Goal: Find specific page/section: Find specific page/section

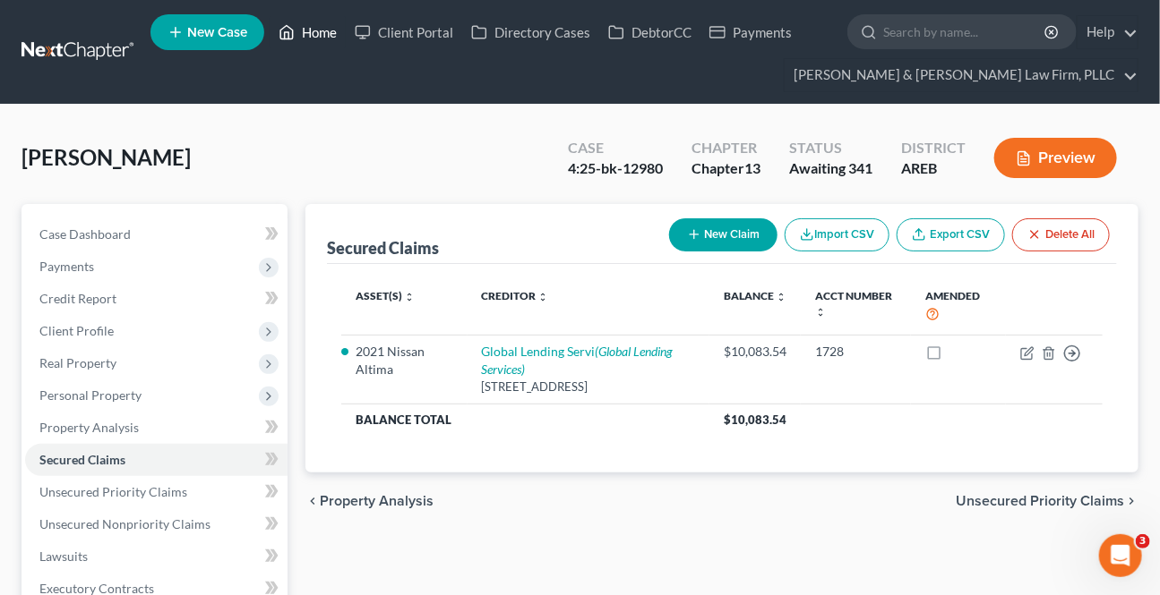
click at [315, 27] on link "Home" at bounding box center [308, 32] width 76 height 32
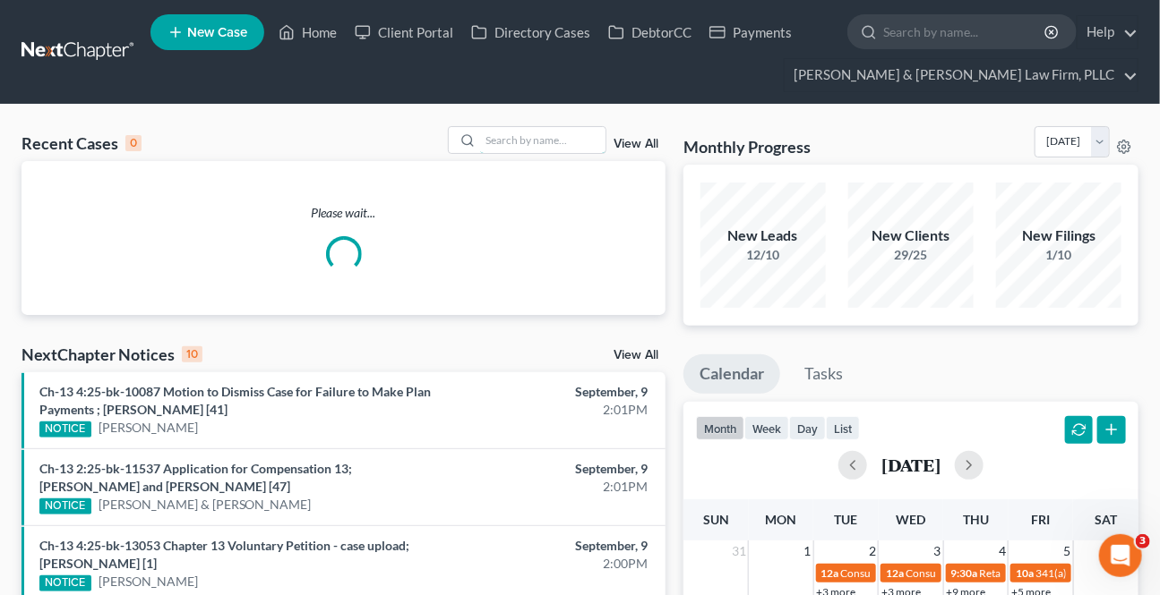
drag, startPoint x: 515, startPoint y: 133, endPoint x: 651, endPoint y: 244, distance: 175.1
click at [514, 133] on input "search" at bounding box center [542, 140] width 125 height 26
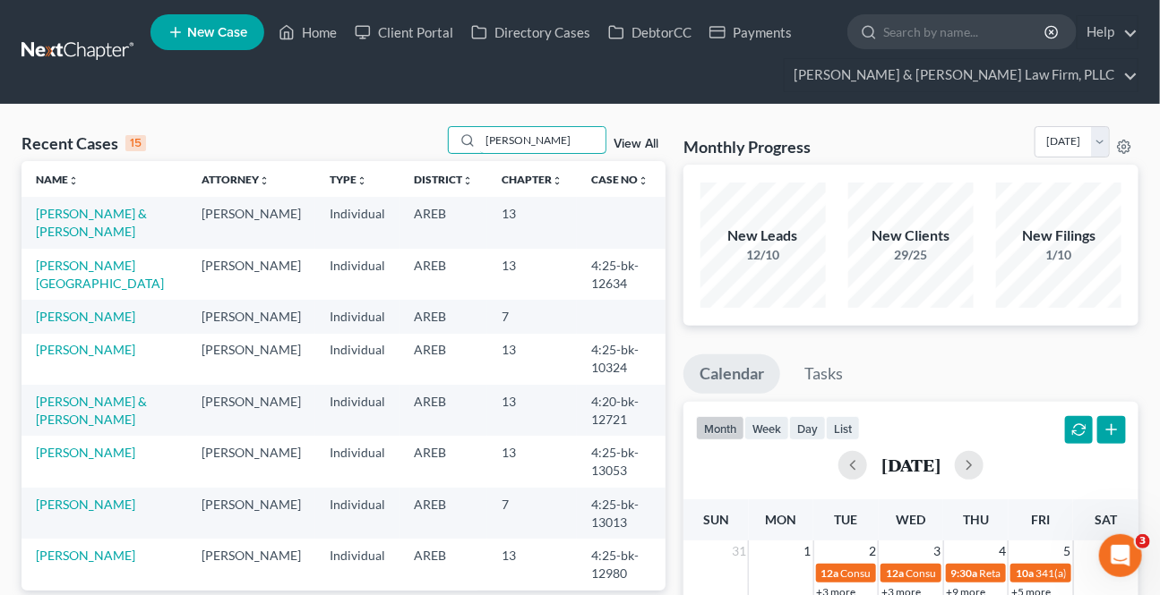
type input "[PERSON_NAME]"
click at [538, 139] on input "[PERSON_NAME]" at bounding box center [542, 140] width 125 height 26
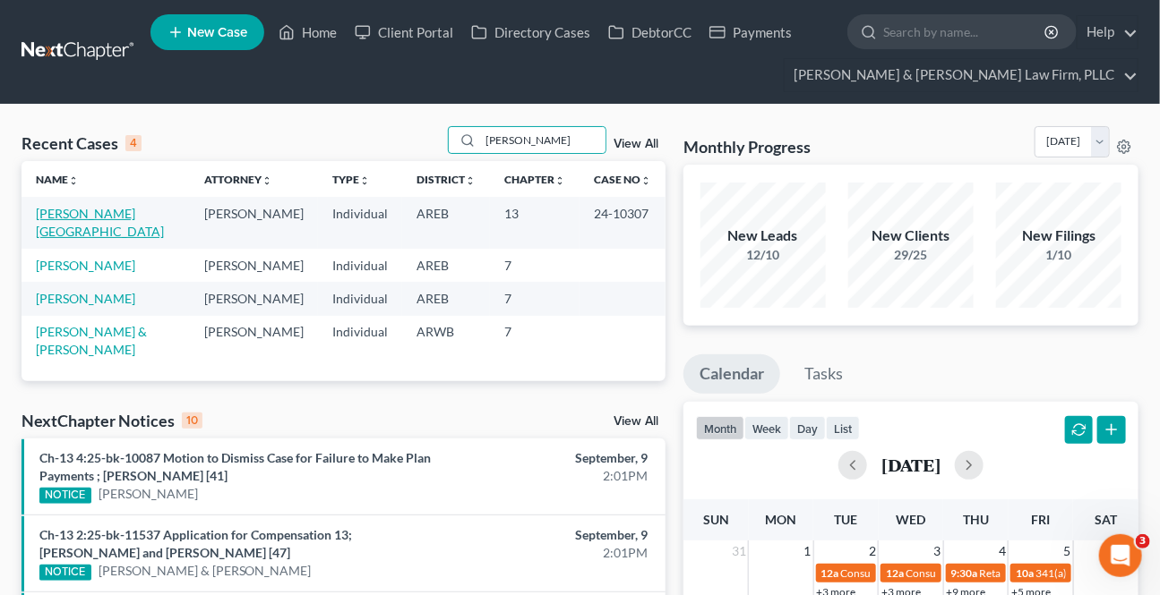
click at [96, 211] on link "[PERSON_NAME][GEOGRAPHIC_DATA]" at bounding box center [100, 222] width 128 height 33
select select "2"
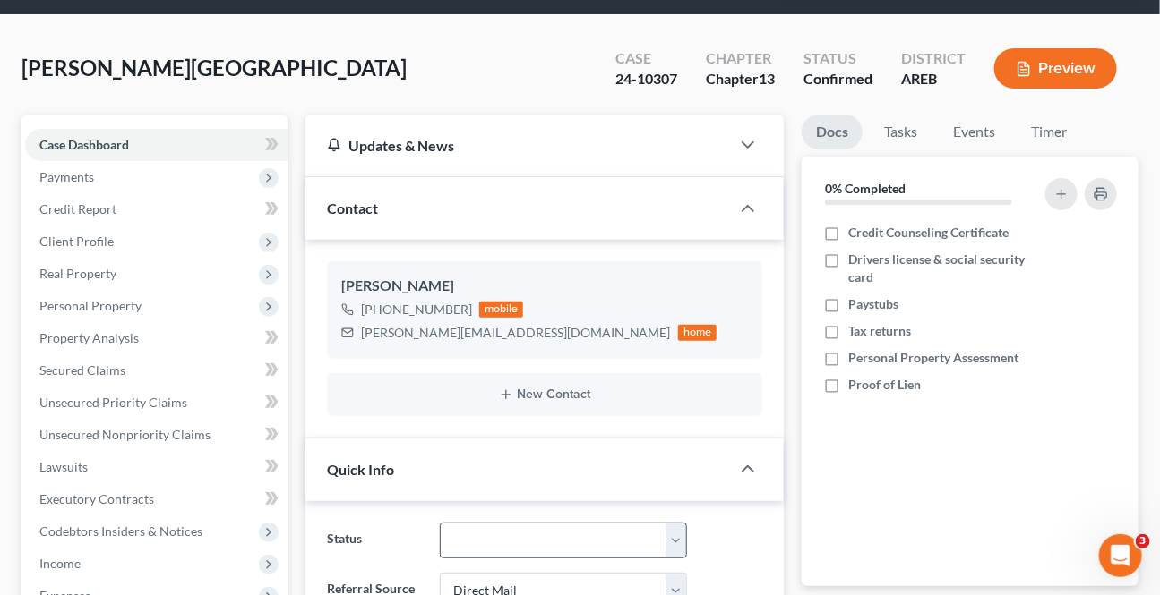
scroll to position [244, 0]
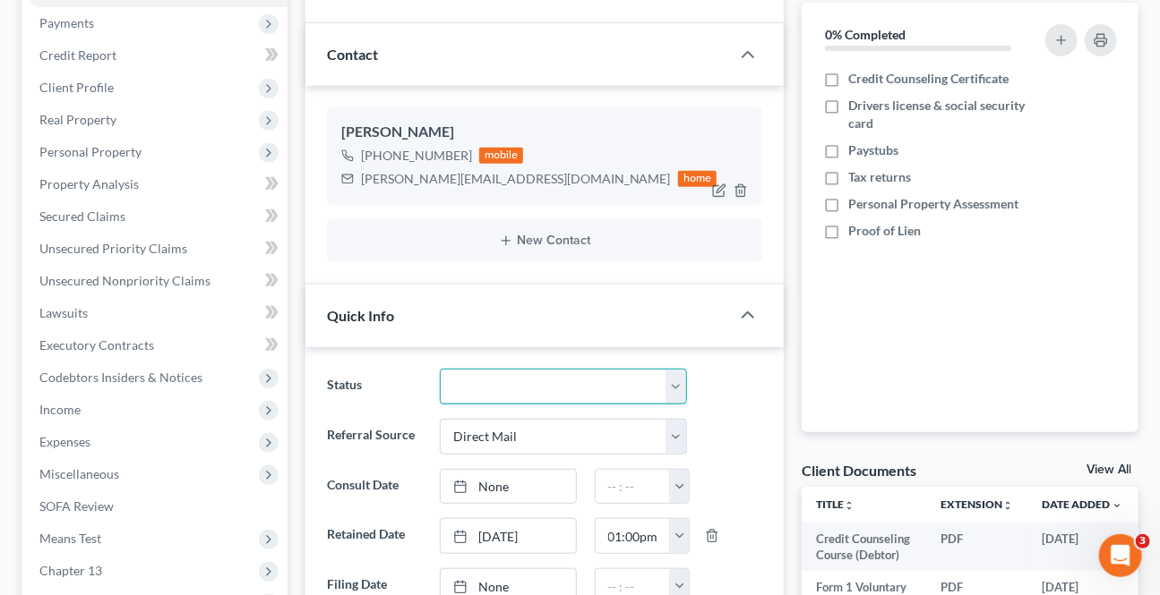
drag, startPoint x: 466, startPoint y: 378, endPoint x: 438, endPoint y: 190, distance: 190.1
click at [466, 378] on select "Awaiting 341 Chapter 7 - Attended Meeting Confirmed Discharged Dismissed New Co…" at bounding box center [563, 387] width 246 height 36
select select "4"
click at [440, 369] on select "Awaiting 341 Chapter 7 - Attended Meeting Confirmed Discharged Dismissed New Co…" at bounding box center [563, 387] width 246 height 36
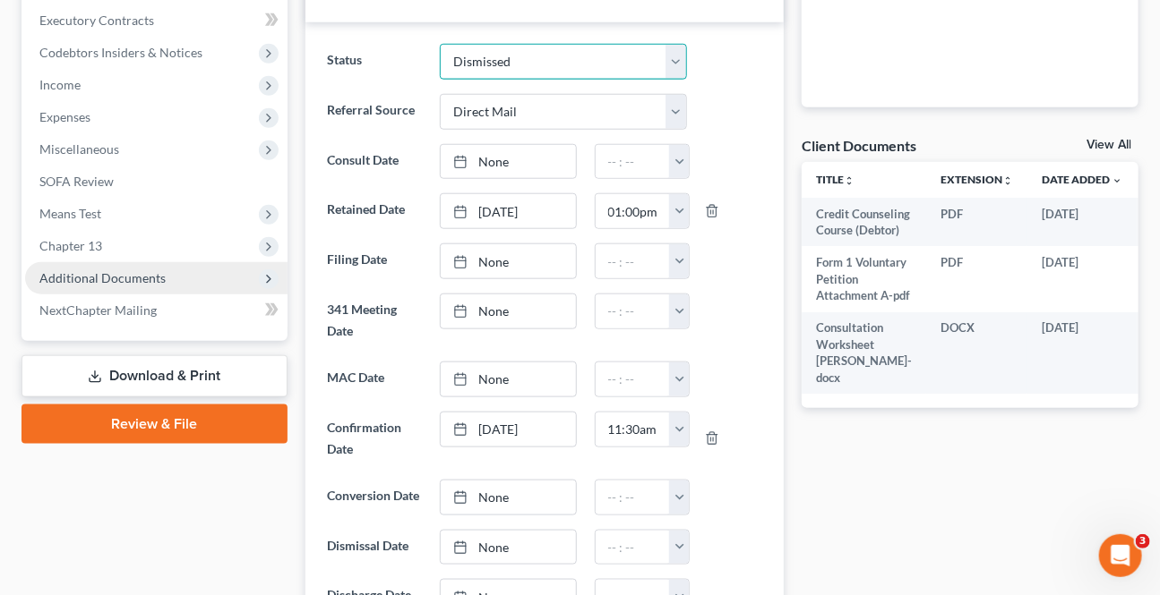
scroll to position [569, 0]
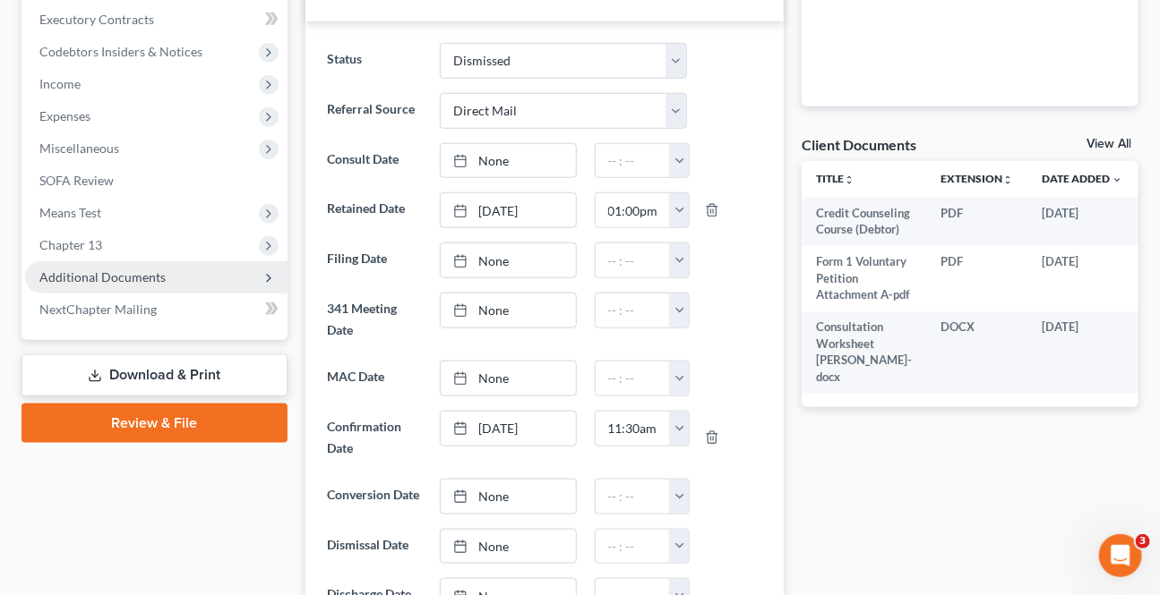
click at [154, 287] on span "Additional Documents" at bounding box center [156, 277] width 262 height 32
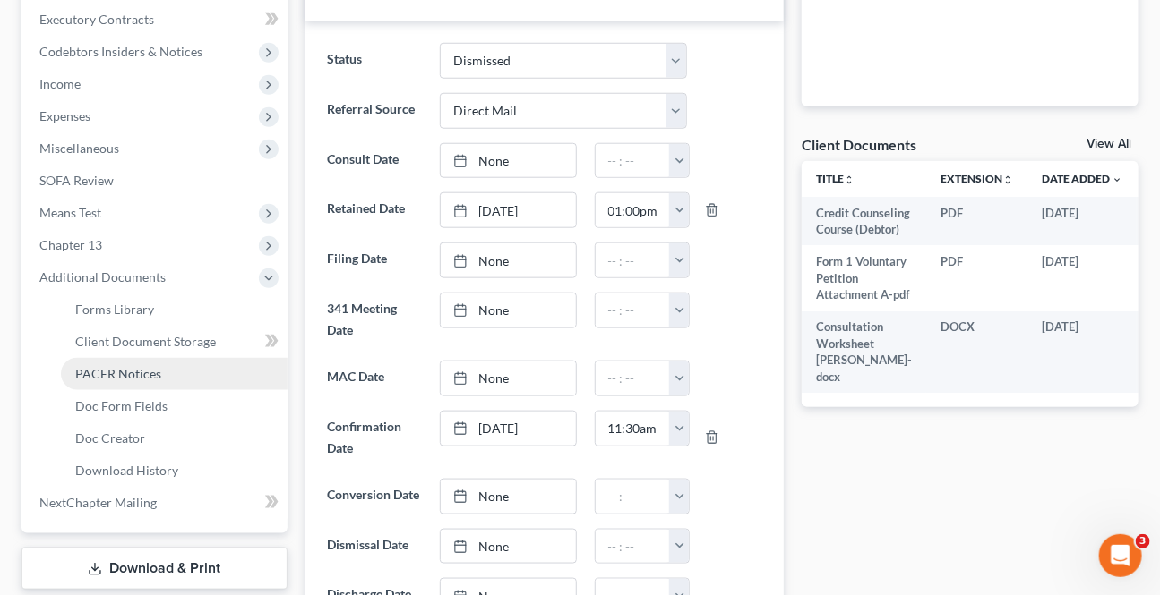
click at [133, 376] on span "PACER Notices" at bounding box center [118, 373] width 86 height 15
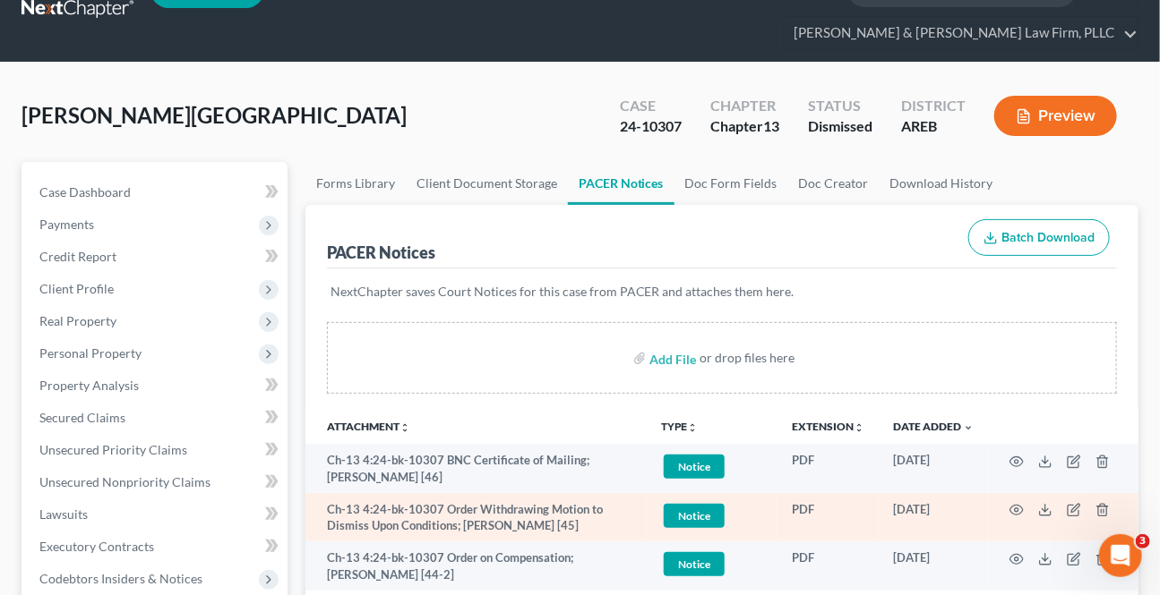
scroll to position [81, 0]
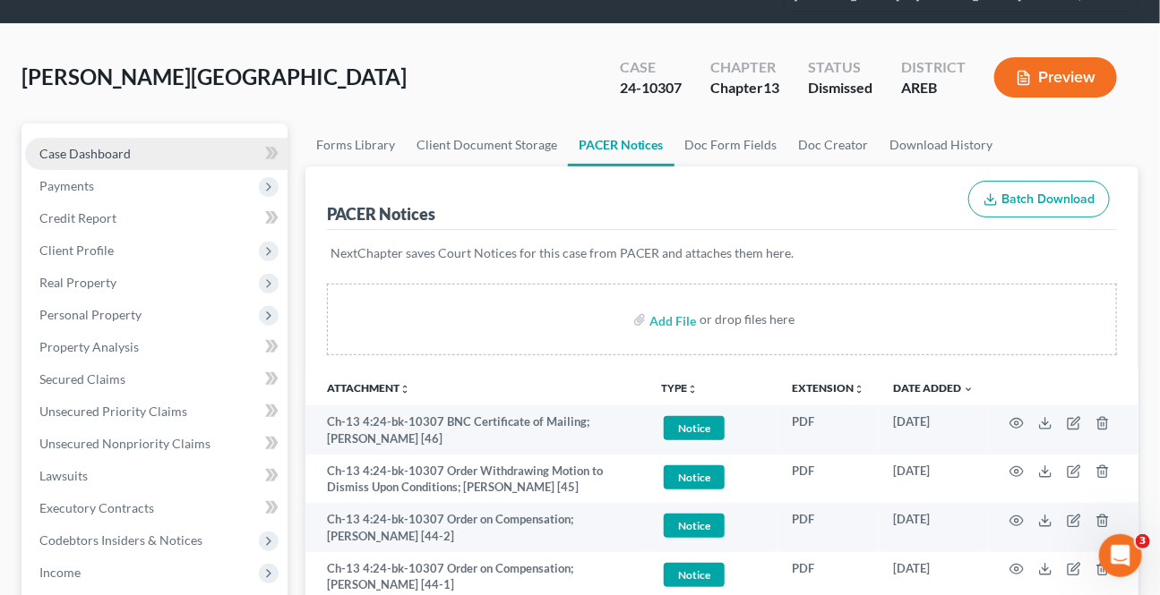
click at [116, 153] on span "Case Dashboard" at bounding box center [84, 153] width 91 height 15
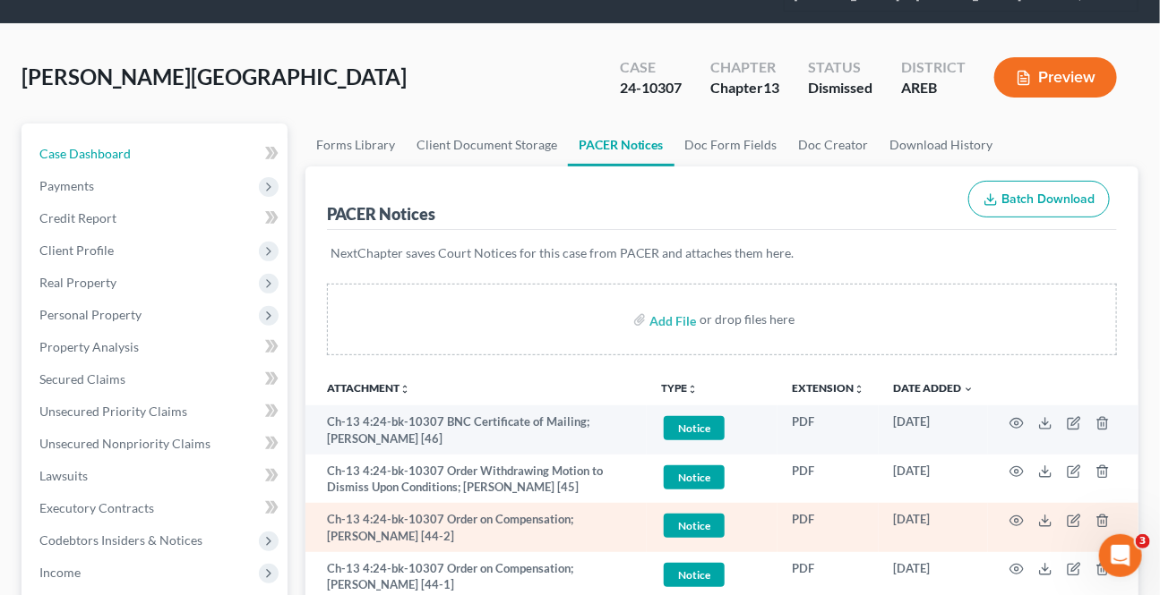
select select "2"
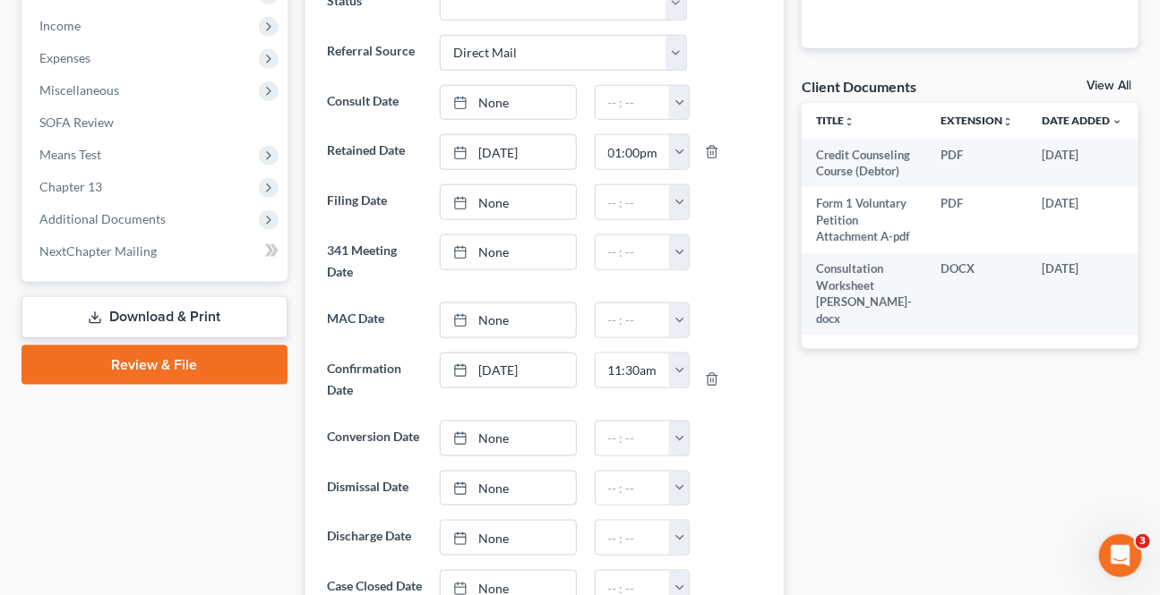
scroll to position [651, 0]
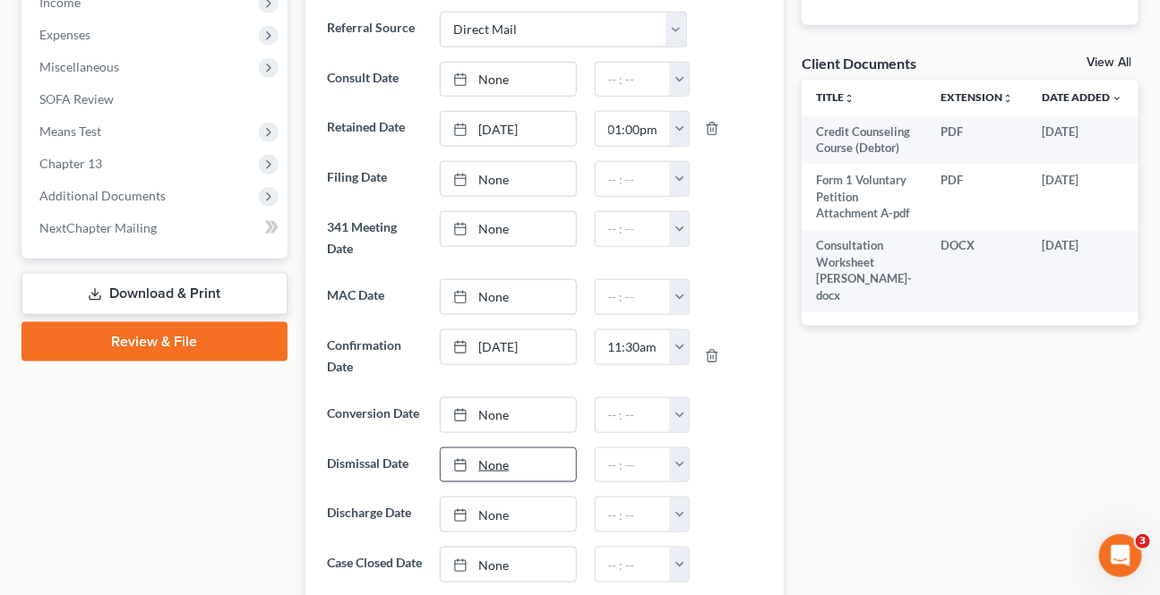
drag, startPoint x: 545, startPoint y: 462, endPoint x: 528, endPoint y: 468, distance: 18.1
click at [546, 461] on link "None" at bounding box center [508, 466] width 134 height 34
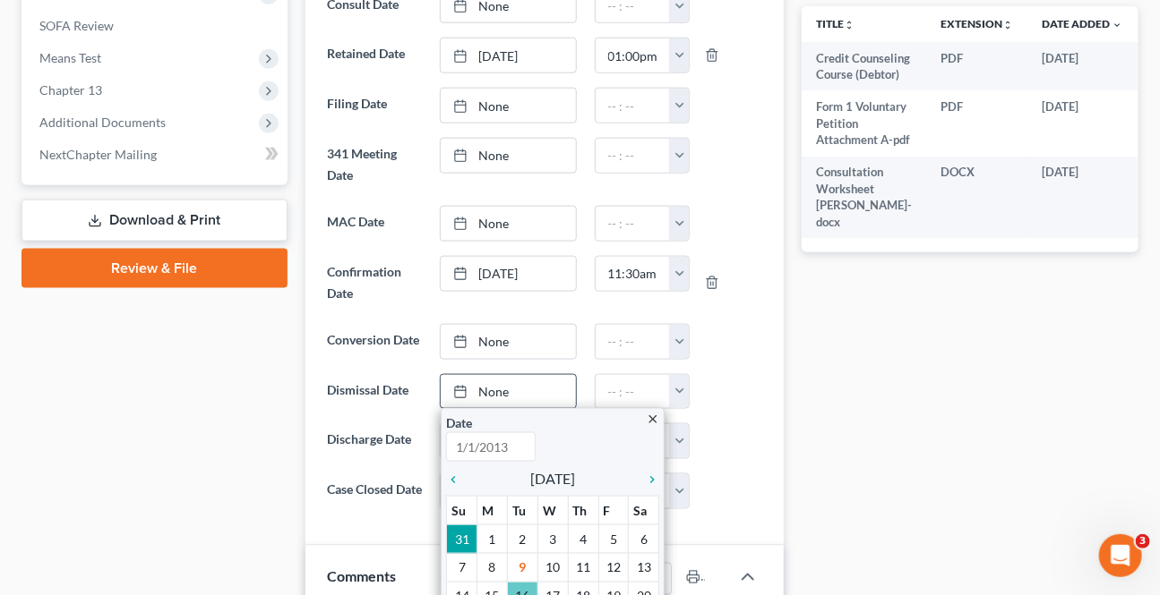
scroll to position [814, 0]
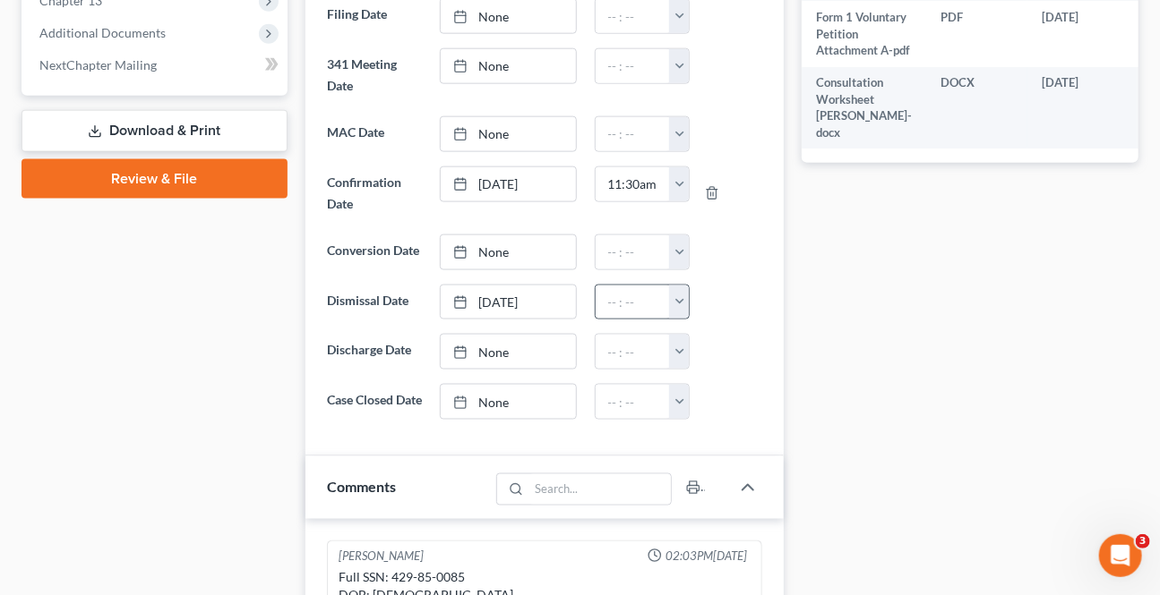
click at [673, 300] on button "button" at bounding box center [679, 303] width 20 height 34
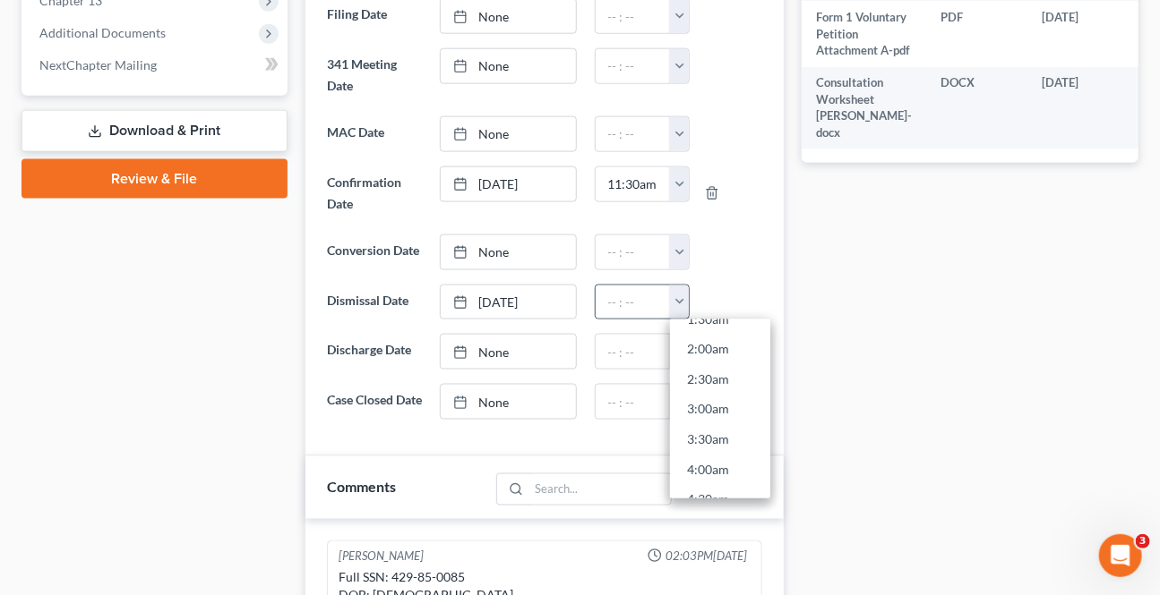
scroll to position [407, 0]
click at [720, 441] on link "8:30am" at bounding box center [720, 447] width 100 height 30
type input "8:30am"
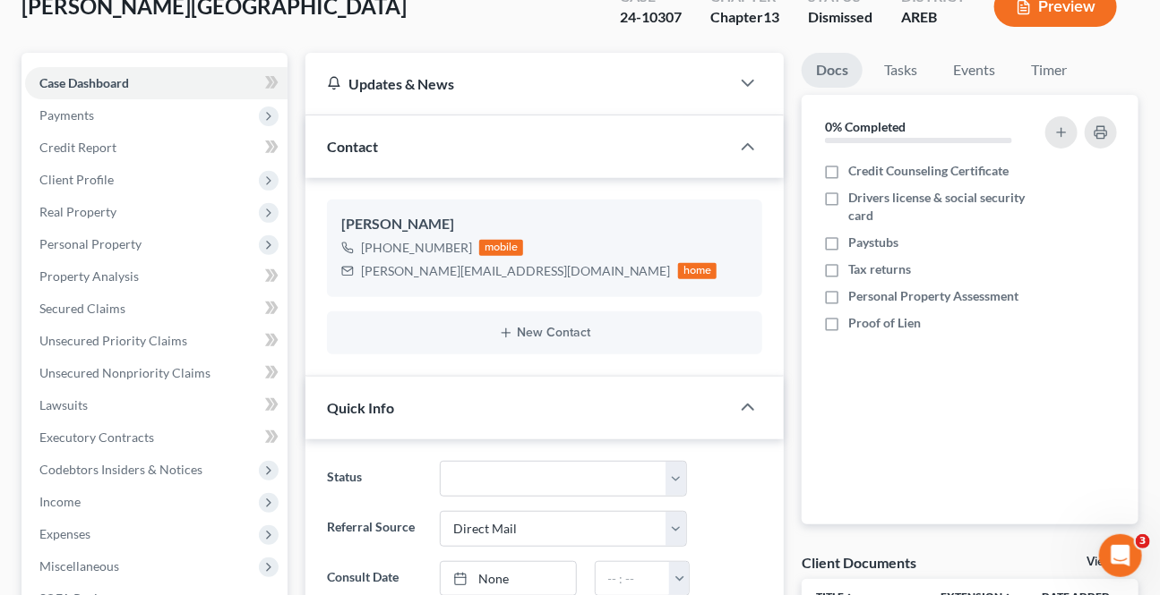
scroll to position [0, 0]
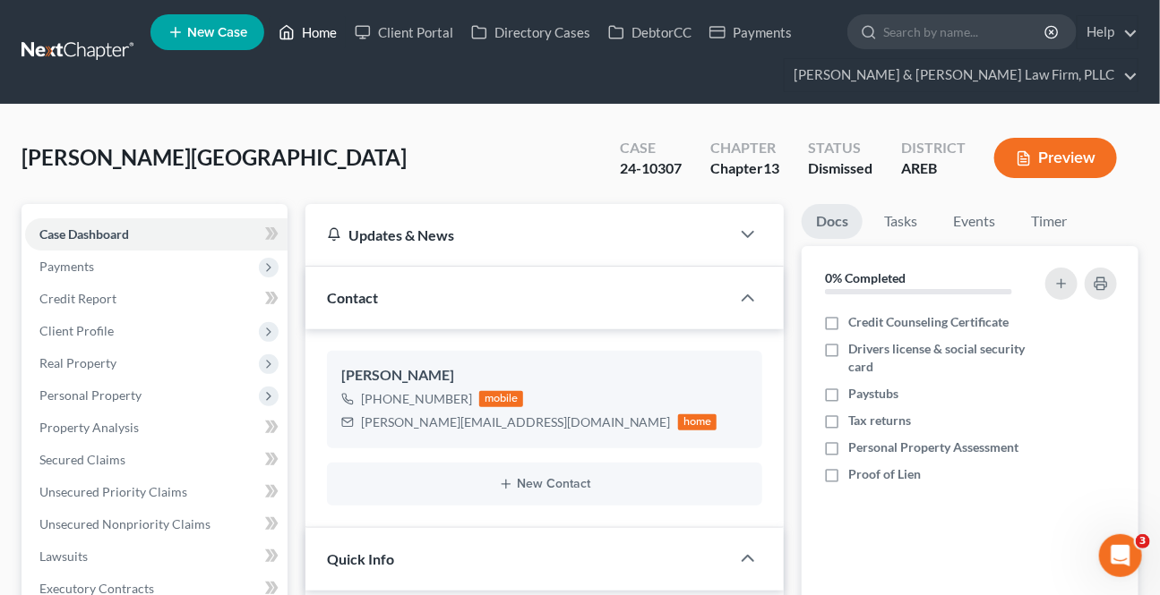
drag, startPoint x: 308, startPoint y: 29, endPoint x: 303, endPoint y: 38, distance: 10.4
click at [307, 30] on link "Home" at bounding box center [308, 32] width 76 height 32
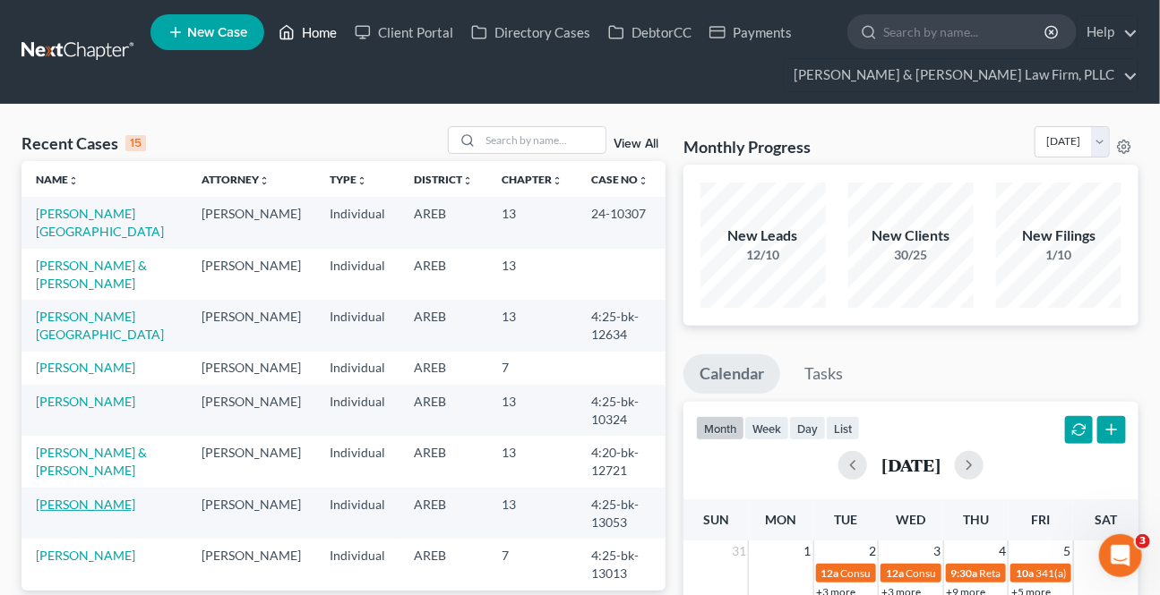
scroll to position [81, 0]
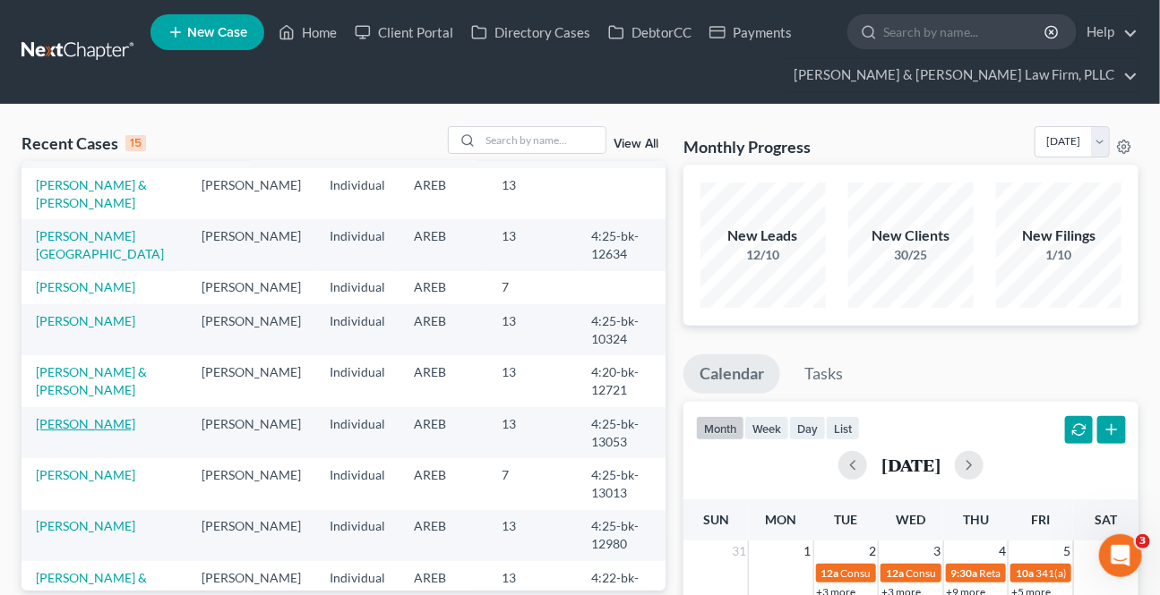
click at [64, 428] on link "[PERSON_NAME]" at bounding box center [85, 423] width 99 height 15
select select "4"
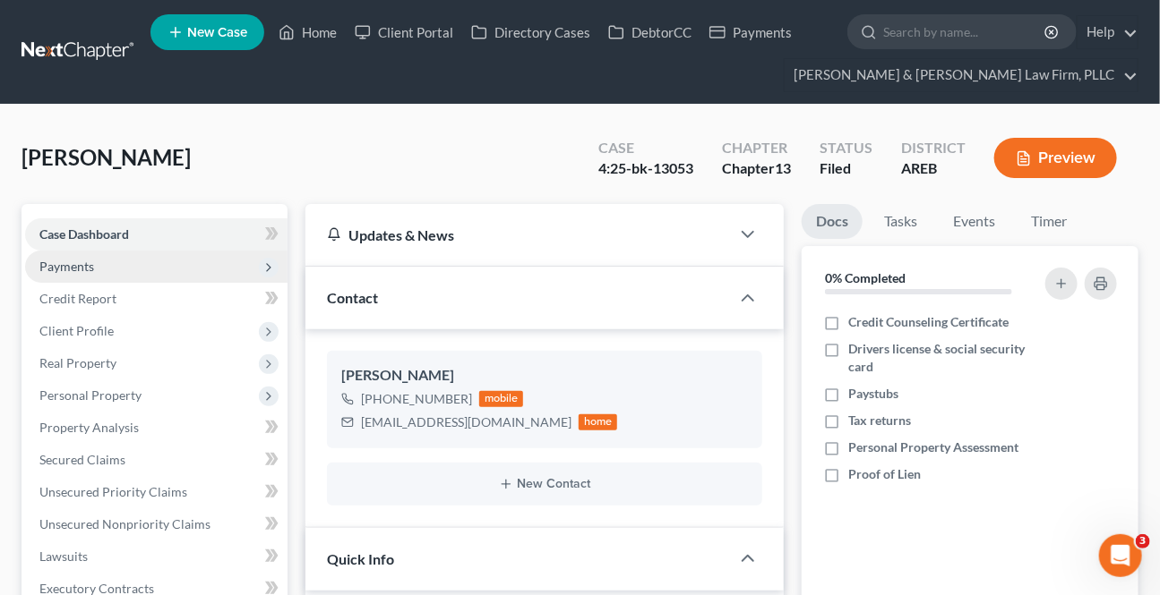
click at [79, 254] on span "Payments" at bounding box center [156, 267] width 262 height 32
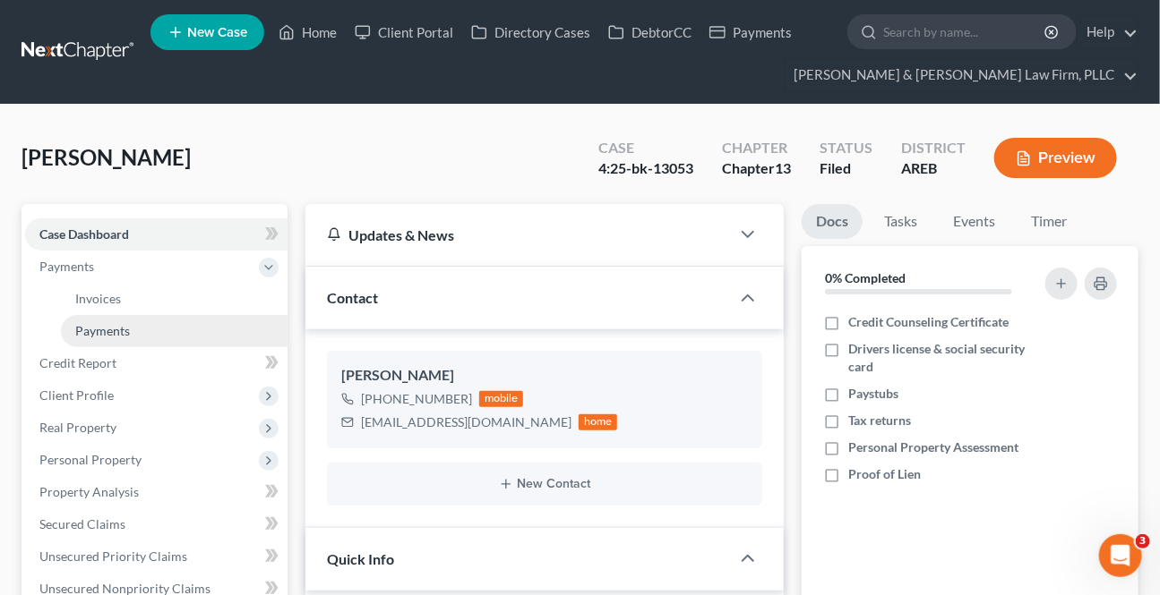
click at [103, 327] on span "Payments" at bounding box center [102, 330] width 55 height 15
